Goal: Navigation & Orientation: Find specific page/section

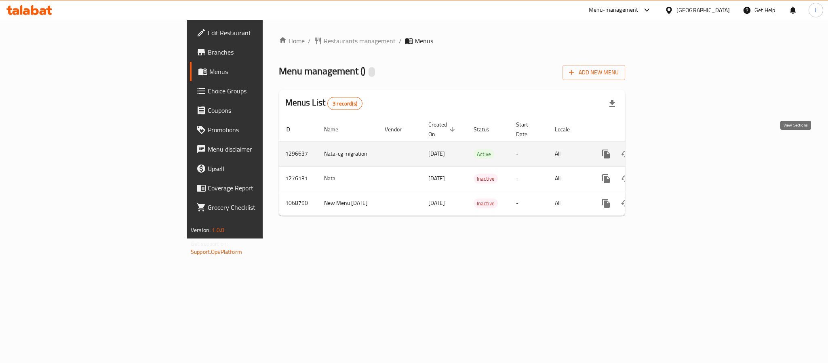
click at [669, 149] on icon "enhanced table" at bounding box center [664, 154] width 10 height 10
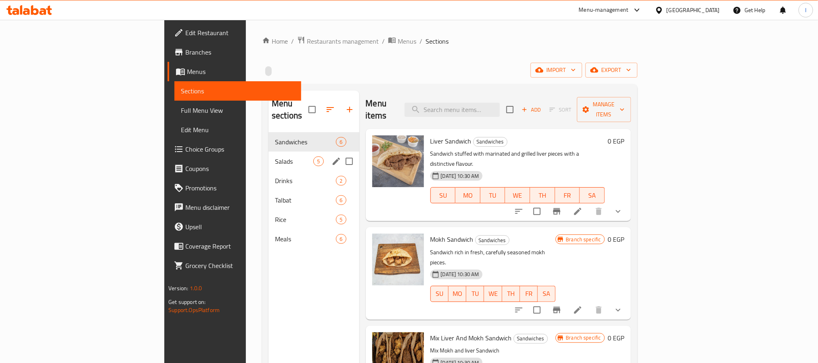
click at [269, 156] on div "Salads 5" at bounding box center [314, 160] width 90 height 19
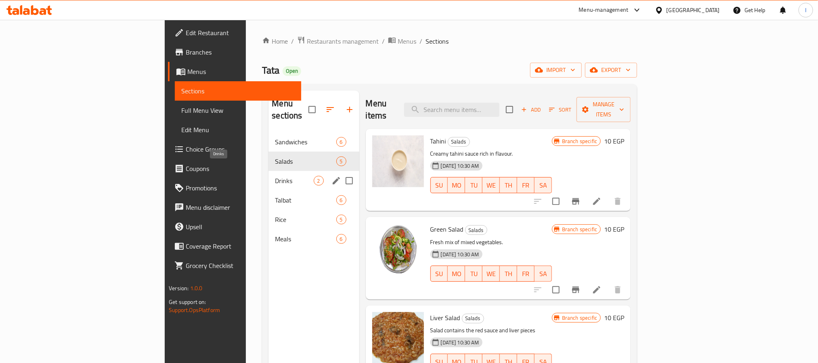
click at [275, 176] on span "Drinks" at bounding box center [294, 181] width 38 height 10
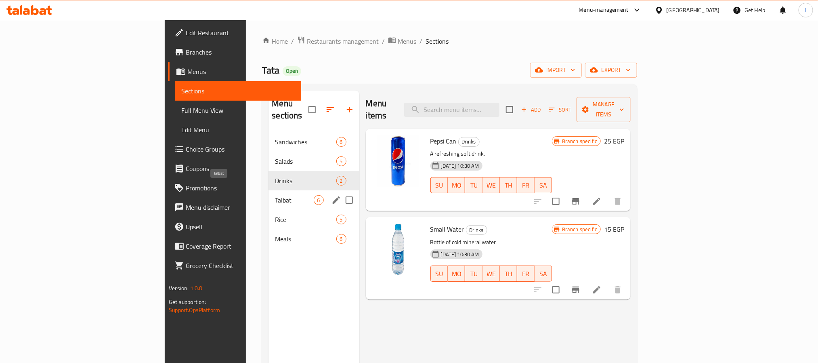
click at [275, 195] on span "Talbat" at bounding box center [294, 200] width 38 height 10
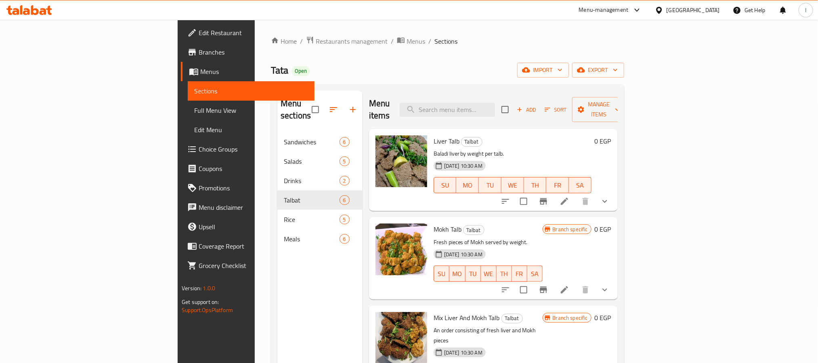
click at [199, 55] on span "Branches" at bounding box center [253, 52] width 109 height 10
